Goal: Check status: Check status

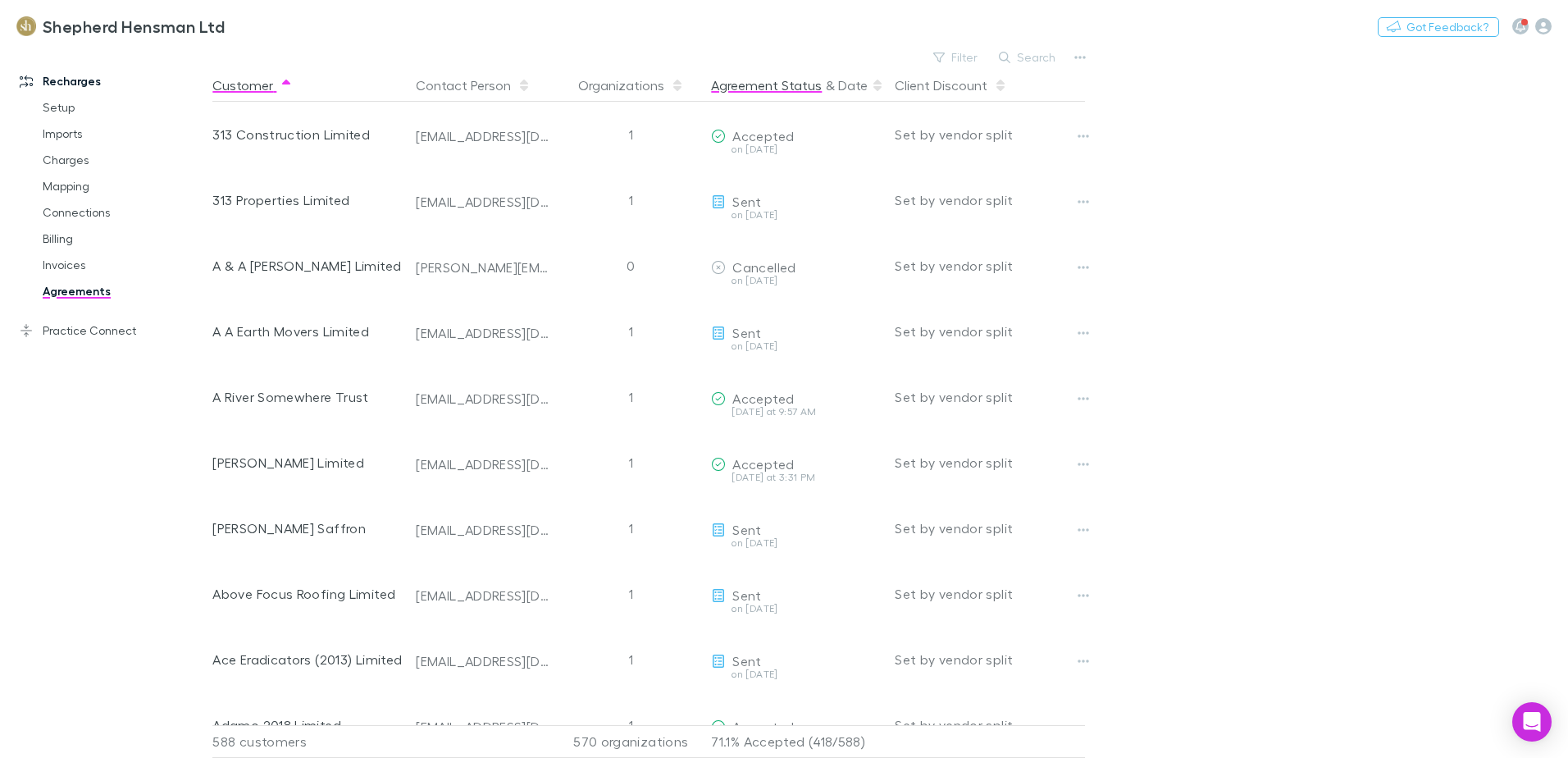
click at [779, 90] on button "Agreement Status" at bounding box center [767, 85] width 111 height 33
click at [852, 85] on button "Date" at bounding box center [853, 85] width 30 height 33
click at [852, 85] on button "Date" at bounding box center [853, 85] width 30 height 33
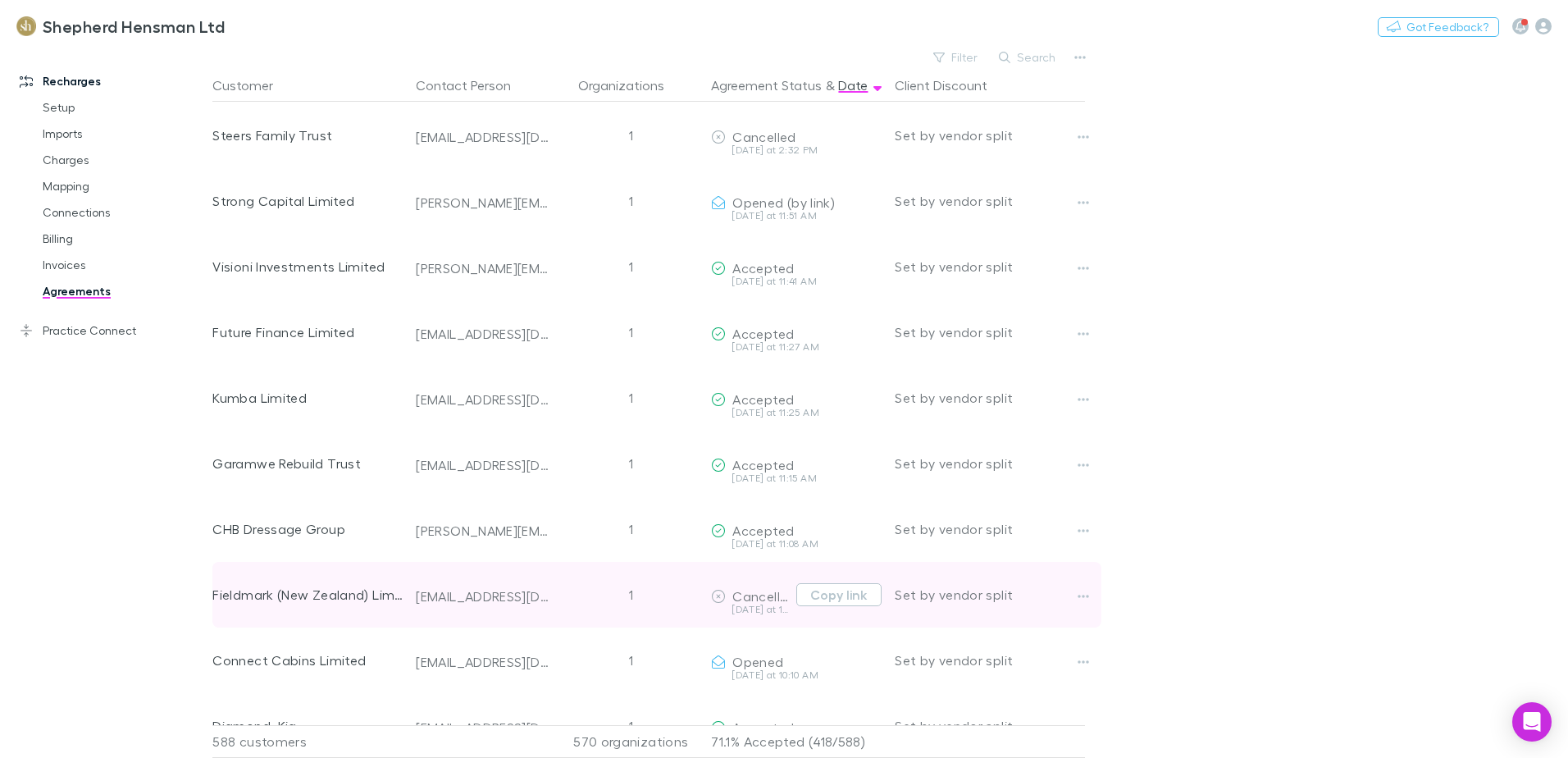
scroll to position [246, 0]
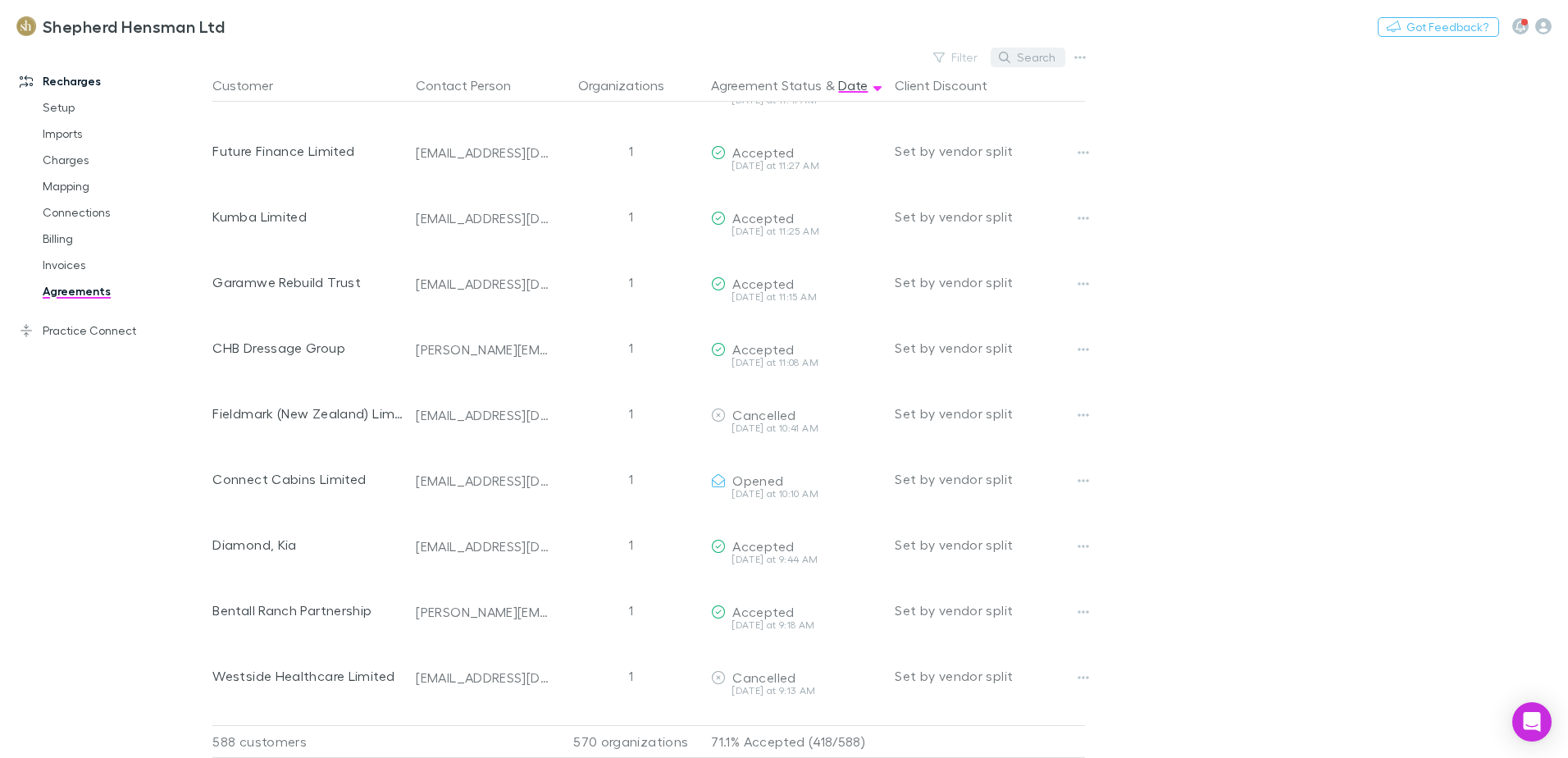
click at [1026, 53] on button "Search" at bounding box center [1027, 58] width 74 height 20
click at [979, 56] on input "text" at bounding box center [999, 58] width 82 height 23
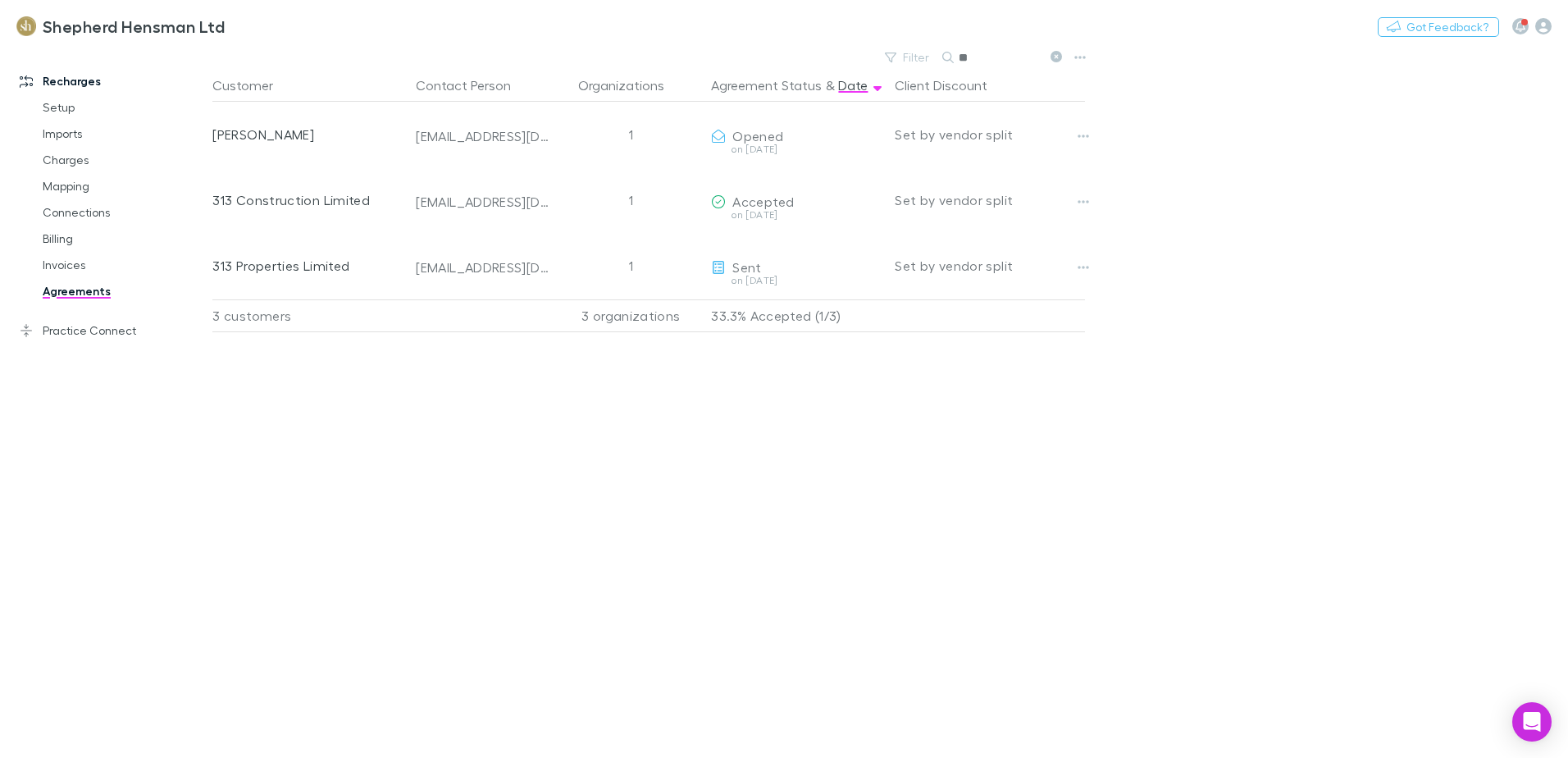
scroll to position [0, 0]
click at [562, 513] on div "Customer Contact Person Organizations Agreement Status & Date Client Discount 3…" at bounding box center [663, 413] width 902 height 689
drag, startPoint x: 984, startPoint y: 59, endPoint x: 996, endPoint y: 57, distance: 12.2
click at [985, 59] on input "***" at bounding box center [999, 58] width 82 height 23
type input "*"
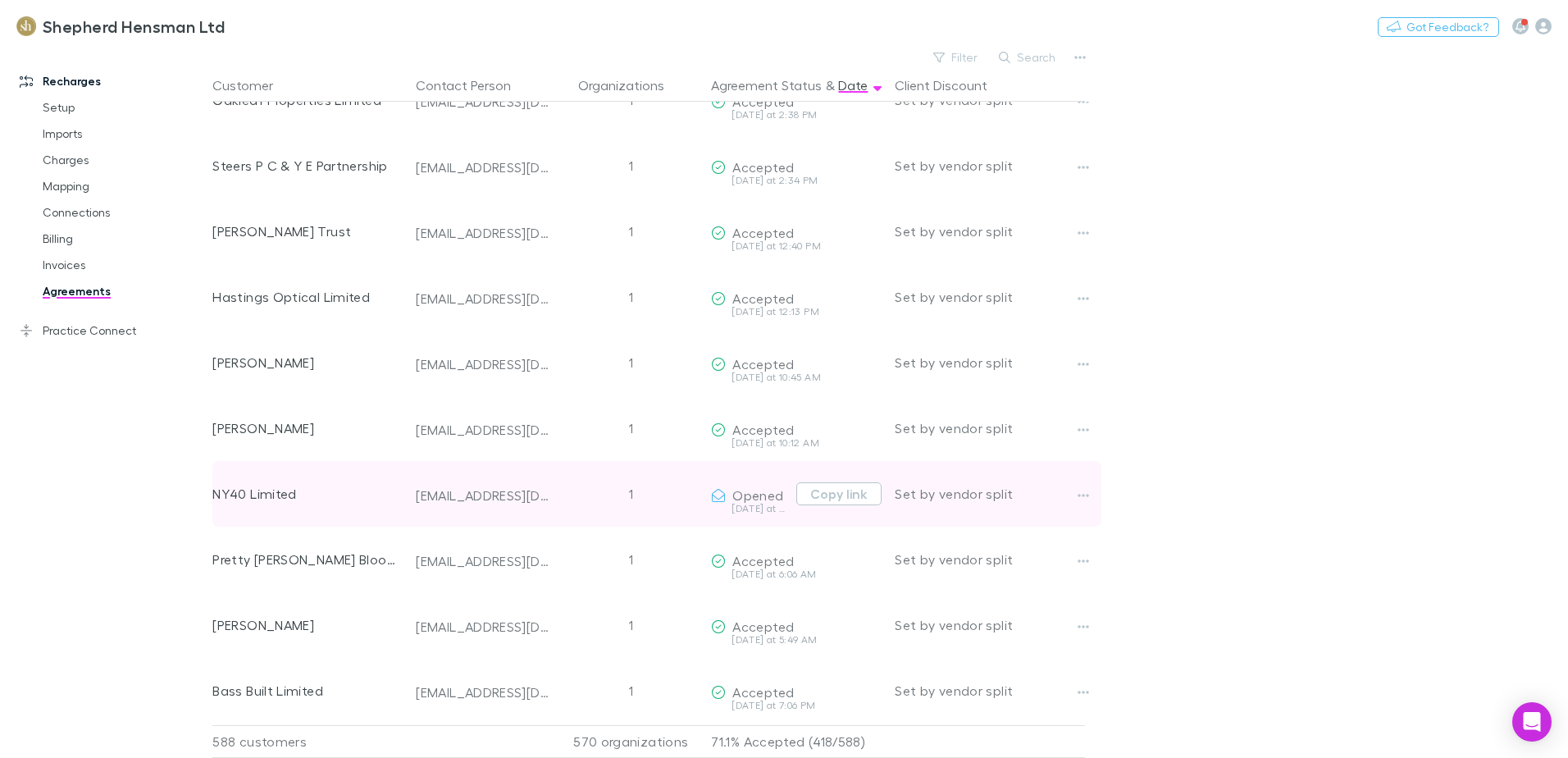
scroll to position [1559, 0]
